Goal: Task Accomplishment & Management: Manage account settings

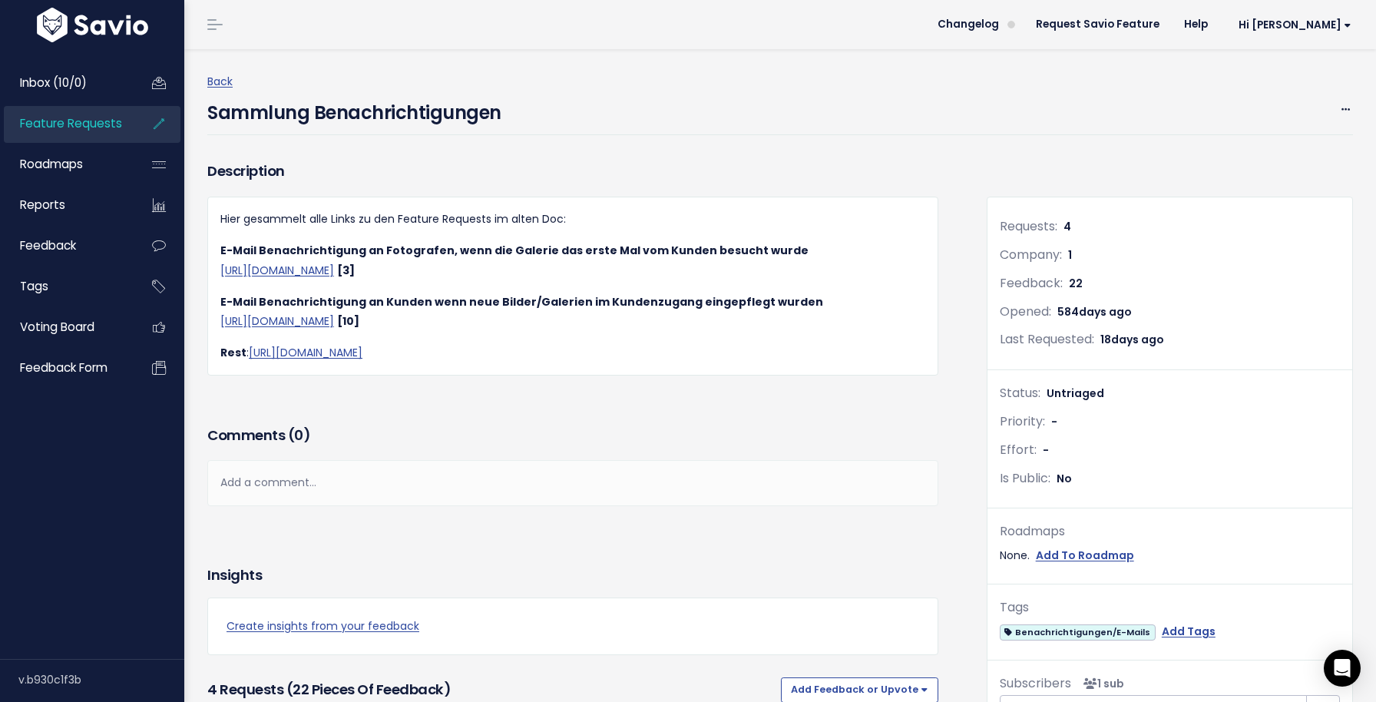
scroll to position [536, 0]
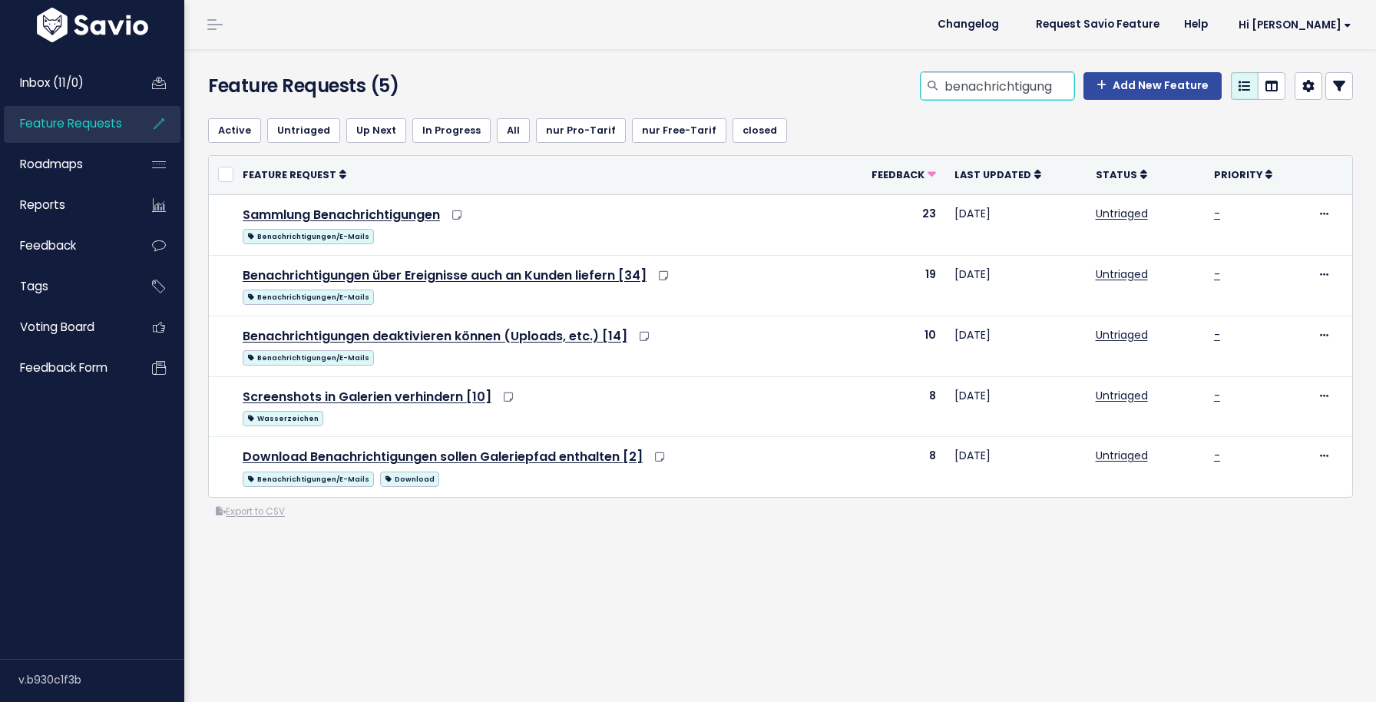
click at [1029, 79] on input "benachrichtigung" at bounding box center [1008, 86] width 131 height 28
type input "statistik"
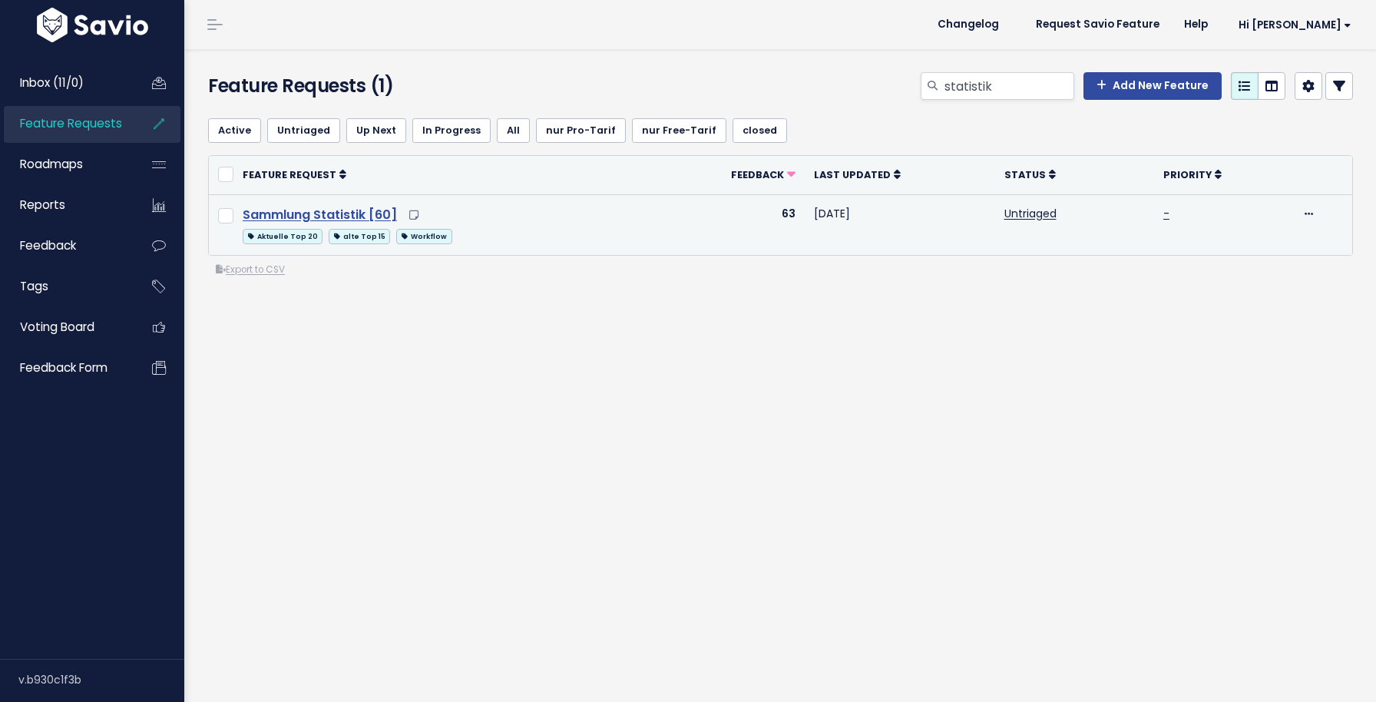
click at [366, 213] on link "Sammlung Statistik [60]" at bounding box center [320, 215] width 154 height 18
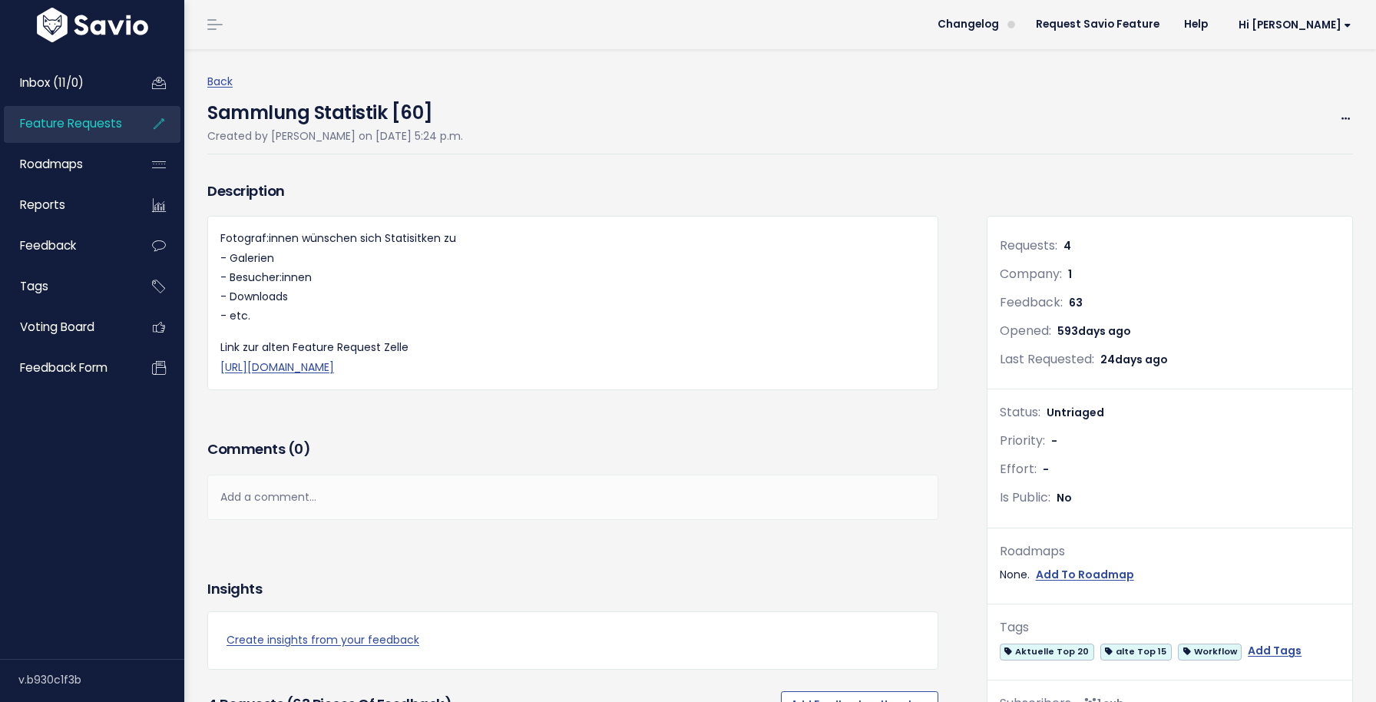
scroll to position [1460, 0]
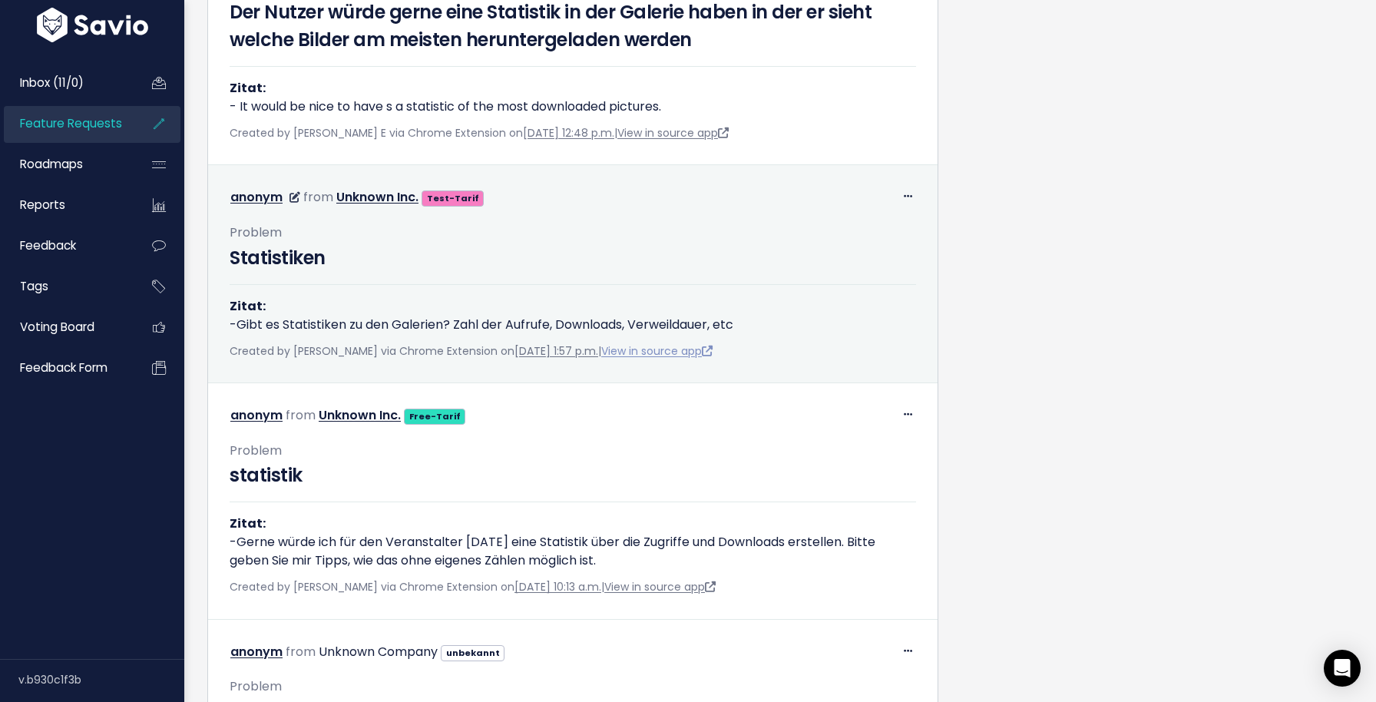
click at [705, 353] on link "View in source app" at bounding box center [656, 350] width 111 height 15
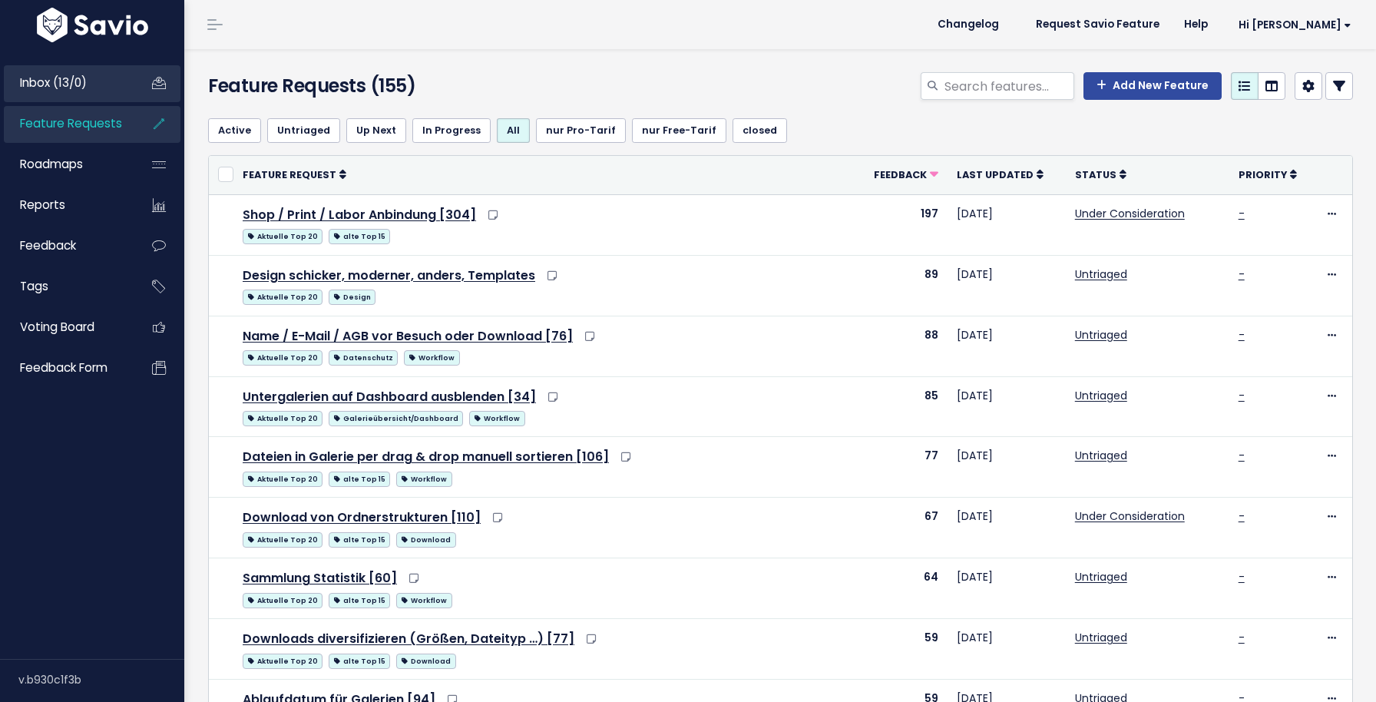
click at [84, 78] on span "Inbox (13/0)" at bounding box center [53, 82] width 67 height 16
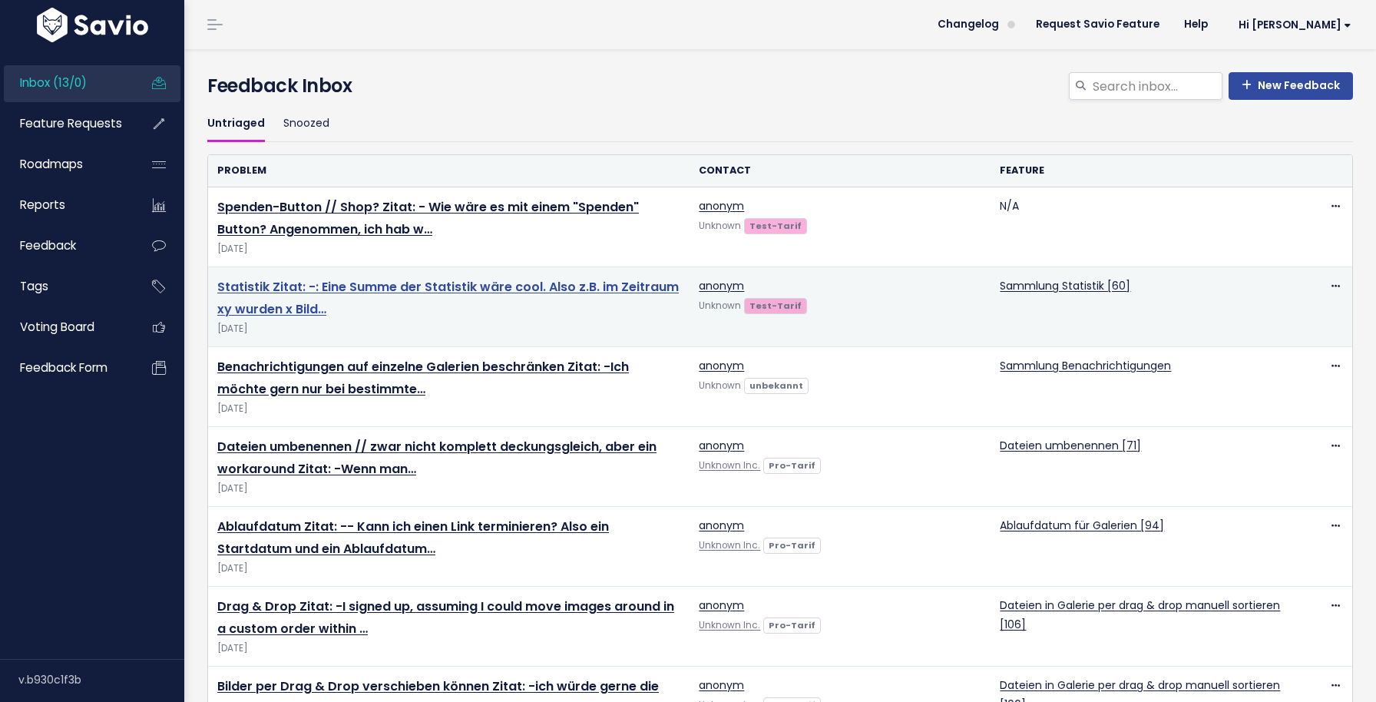
click at [454, 287] on link "Statistik Zitat: -: Eine Summe der Statistik wäre cool. Also z.B. im Zeitraum x…" at bounding box center [447, 298] width 461 height 40
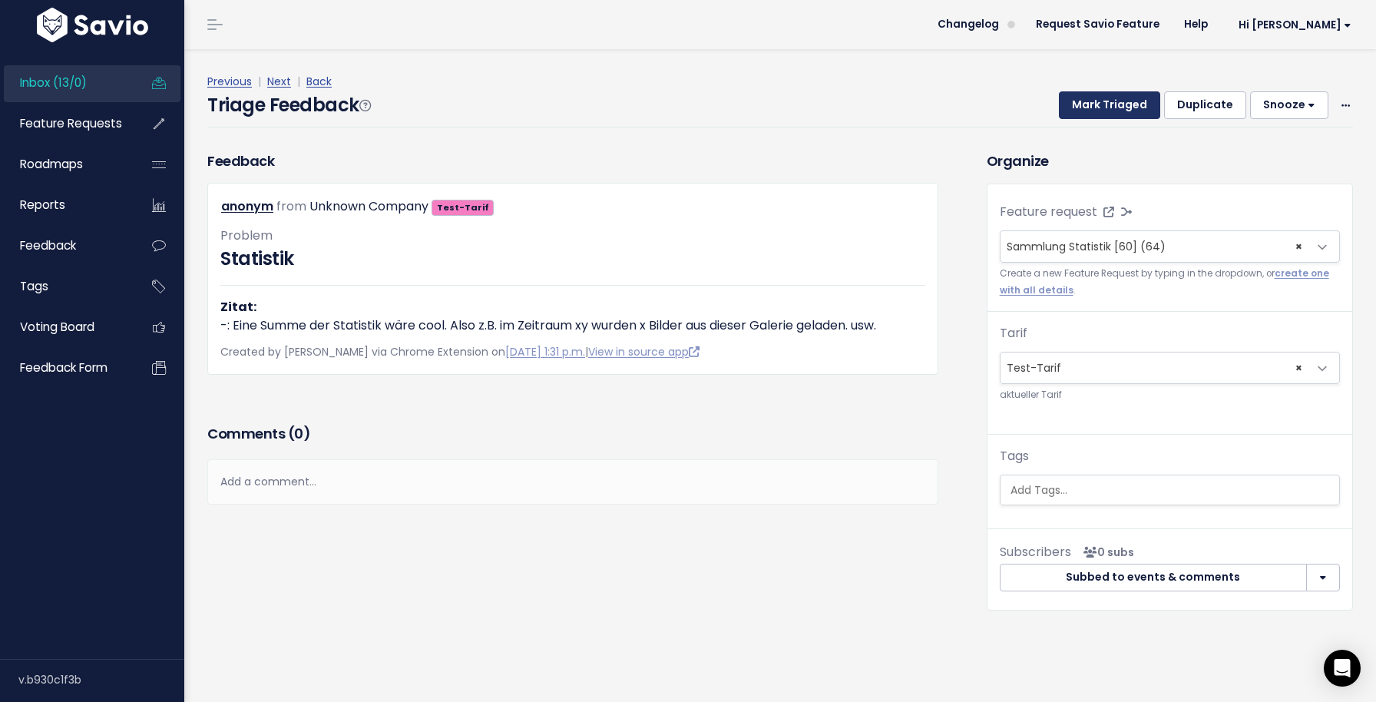
click at [1114, 111] on button "Mark Triaged" at bounding box center [1109, 105] width 101 height 28
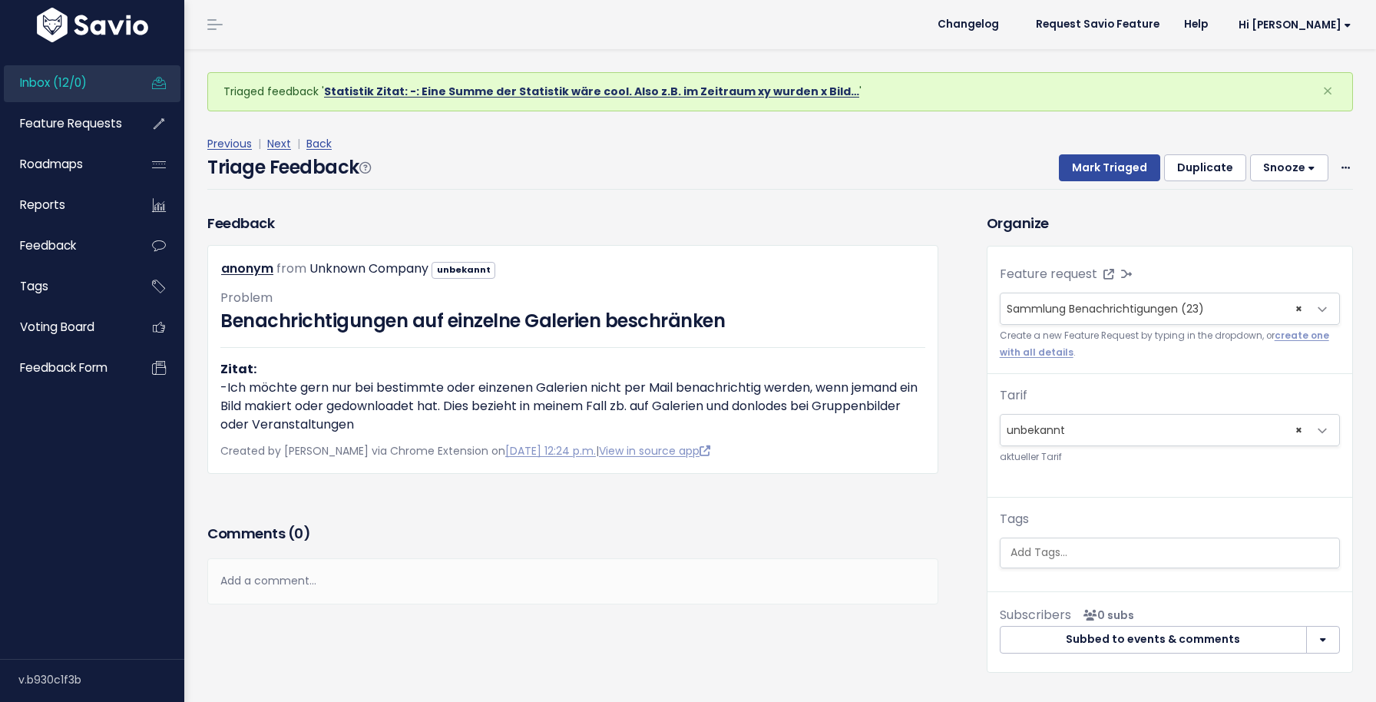
click at [581, 87] on link "Statistik Zitat: -: Eine Summe der Statistik wäre cool. Also z.B. im Zeitraum x…" at bounding box center [591, 91] width 535 height 15
